Goal: Communication & Community: Ask a question

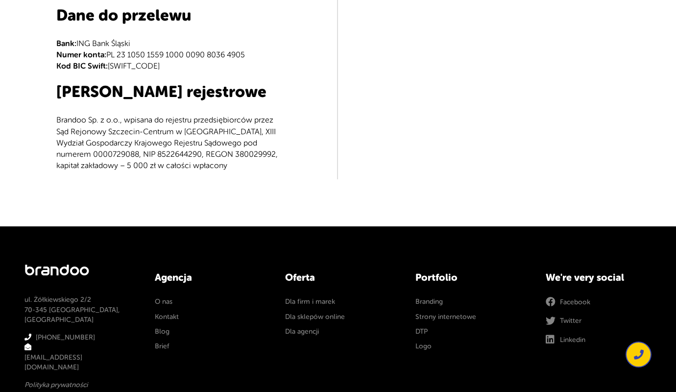
type input "e"
type textarea "e"
type input "e"
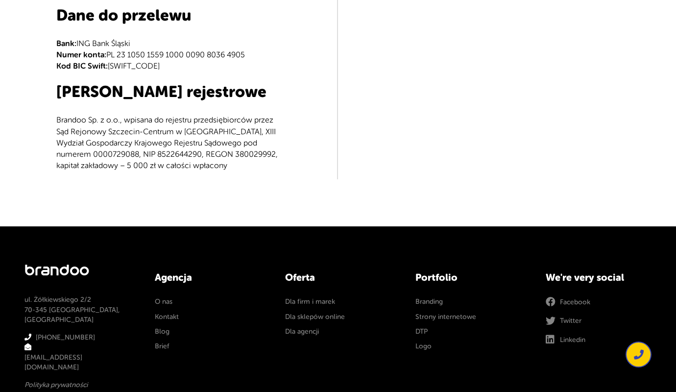
type input "[PERSON_NAME]"
type input "[PERSON_NAME][EMAIL_ADDRESS][DOMAIN_NAME]"
type input "504829130"
type textarea "Dzien dobry, prowadze firmowe social media w super cenie. Tworze tresci oraz ka…"
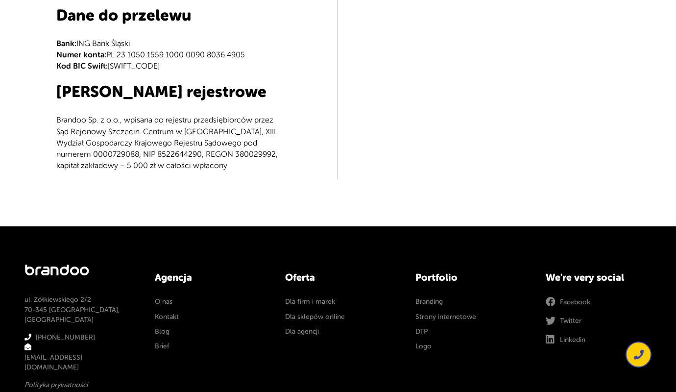
scroll to position [288, 0]
